Goal: Task Accomplishment & Management: Use online tool/utility

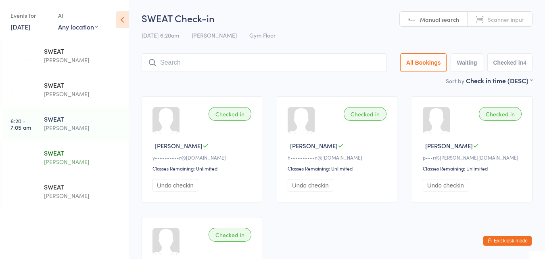
click at [72, 154] on div "SWEAT" at bounding box center [83, 152] width 78 height 9
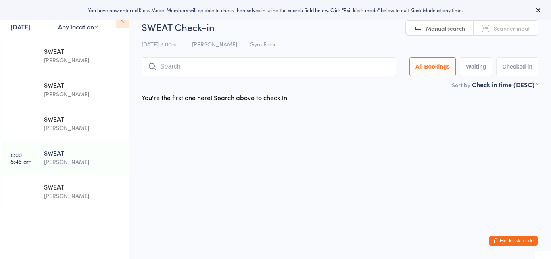
click at [69, 192] on div "[PERSON_NAME]" at bounding box center [83, 195] width 78 height 9
click at [59, 154] on div "SWEAT" at bounding box center [83, 152] width 78 height 9
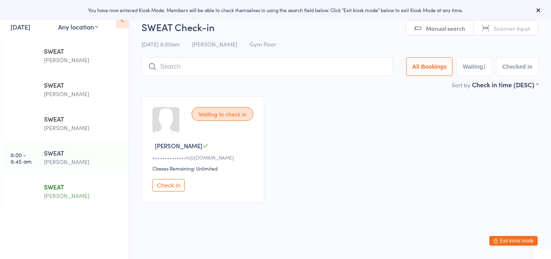
click at [59, 187] on div "SWEAT" at bounding box center [83, 186] width 78 height 9
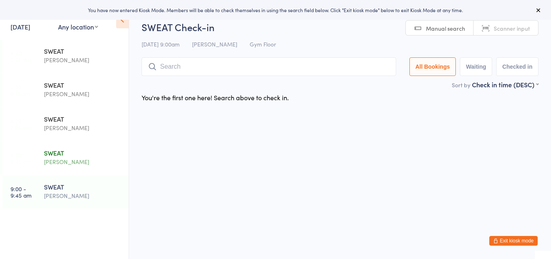
click at [72, 157] on div "[PERSON_NAME]" at bounding box center [83, 161] width 78 height 9
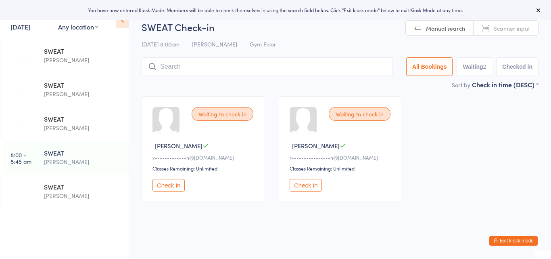
click at [302, 183] on button "Check in" at bounding box center [306, 185] width 32 height 13
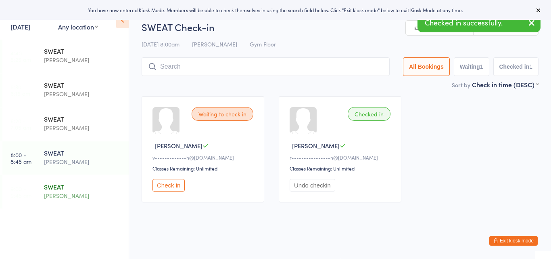
click at [81, 189] on div "SWEAT" at bounding box center [83, 186] width 78 height 9
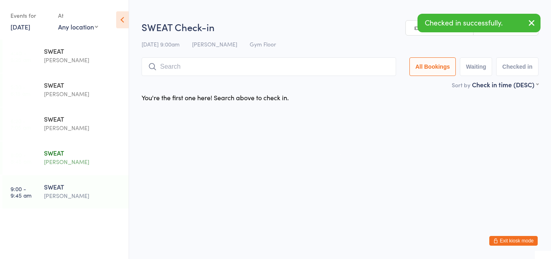
click at [73, 158] on div "[PERSON_NAME]" at bounding box center [83, 161] width 78 height 9
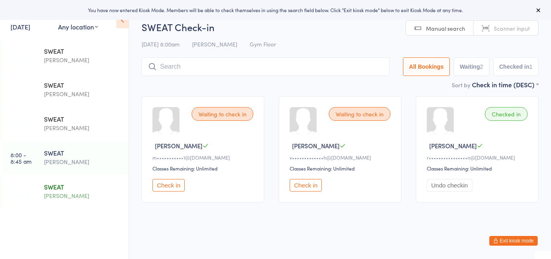
click at [63, 186] on div "SWEAT" at bounding box center [83, 186] width 78 height 9
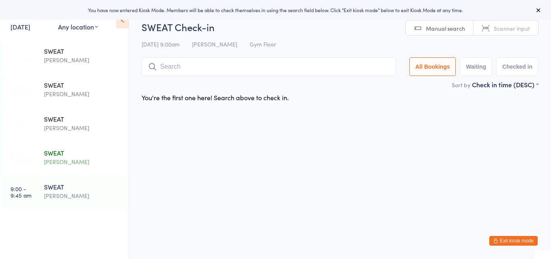
click at [64, 151] on div "SWEAT" at bounding box center [83, 152] width 78 height 9
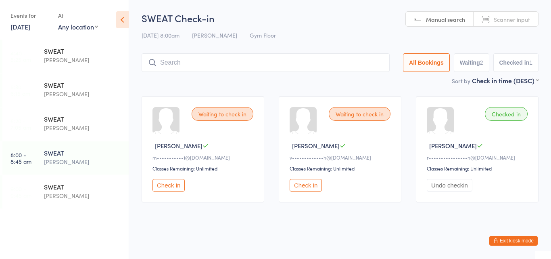
click at [160, 179] on button "Check in" at bounding box center [168, 185] width 32 height 13
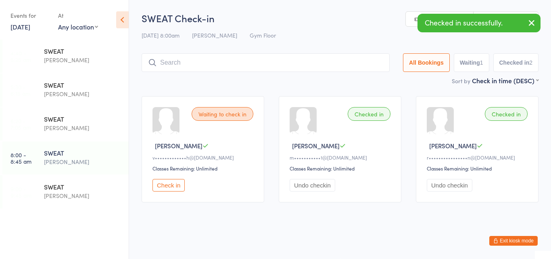
click at [161, 180] on button "Check in" at bounding box center [168, 185] width 32 height 13
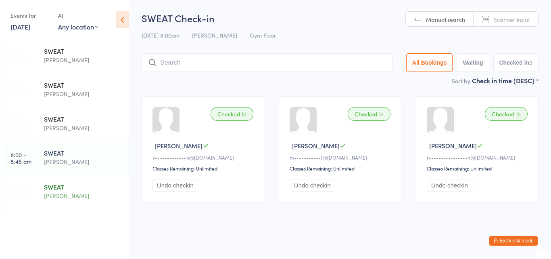
click at [72, 187] on div "SWEAT" at bounding box center [83, 186] width 78 height 9
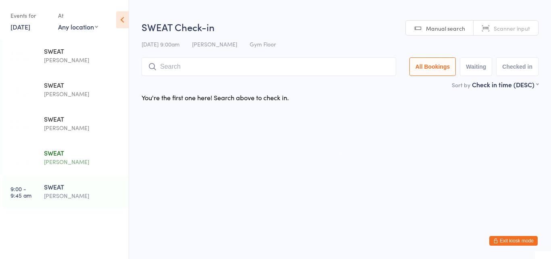
click at [67, 166] on div "[PERSON_NAME]" at bounding box center [83, 161] width 78 height 9
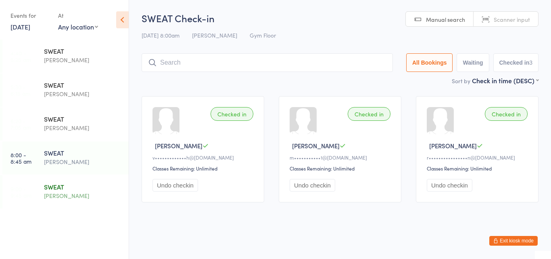
click at [63, 189] on div "SWEAT" at bounding box center [83, 186] width 78 height 9
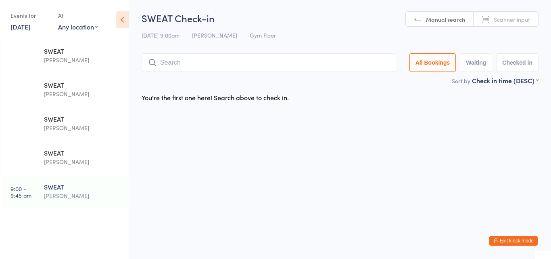
click at [267, 256] on html "You have now entered Kiosk Mode. Members will be able to check themselves in us…" at bounding box center [275, 129] width 551 height 259
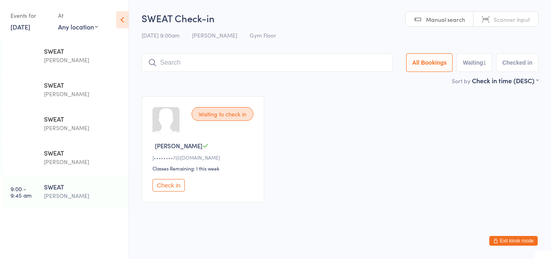
click at [172, 188] on button "Check in" at bounding box center [168, 185] width 32 height 13
click at [73, 154] on div "SWEAT" at bounding box center [83, 152] width 78 height 9
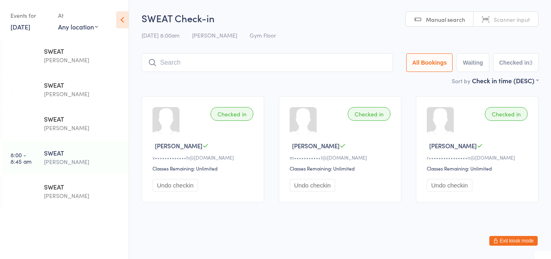
click at [504, 238] on button "Exit kiosk mode" at bounding box center [513, 241] width 48 height 10
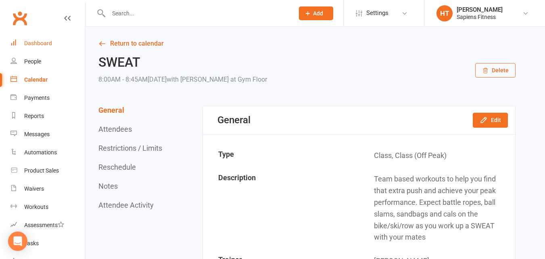
click at [40, 40] on link "Dashboard" at bounding box center [47, 43] width 75 height 18
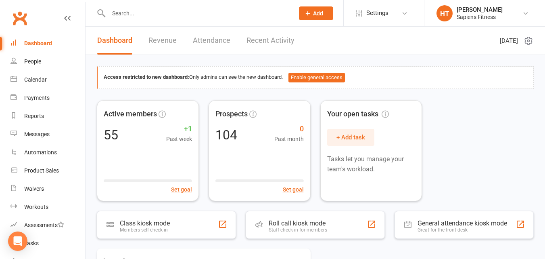
click at [261, 38] on link "Recent Activity" at bounding box center [270, 41] width 48 height 28
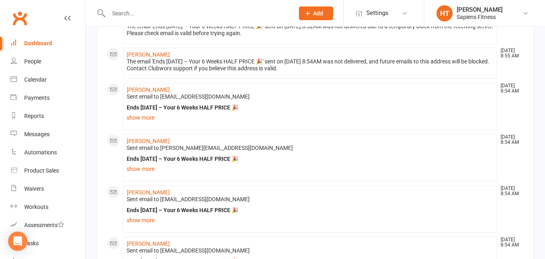
scroll to position [132, 0]
